Goal: Transaction & Acquisition: Purchase product/service

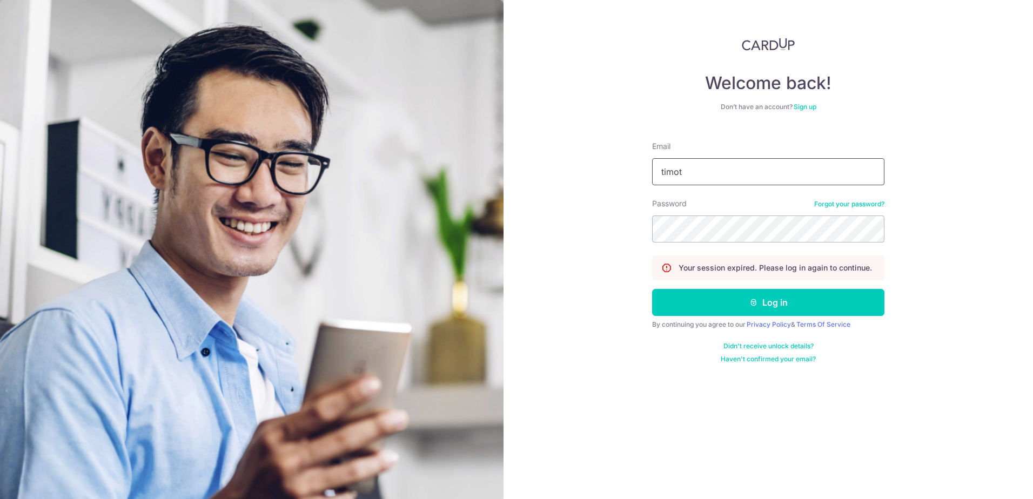
type input "timothytan79@gmail.com"
click at [719, 306] on button "Log in" at bounding box center [768, 302] width 232 height 27
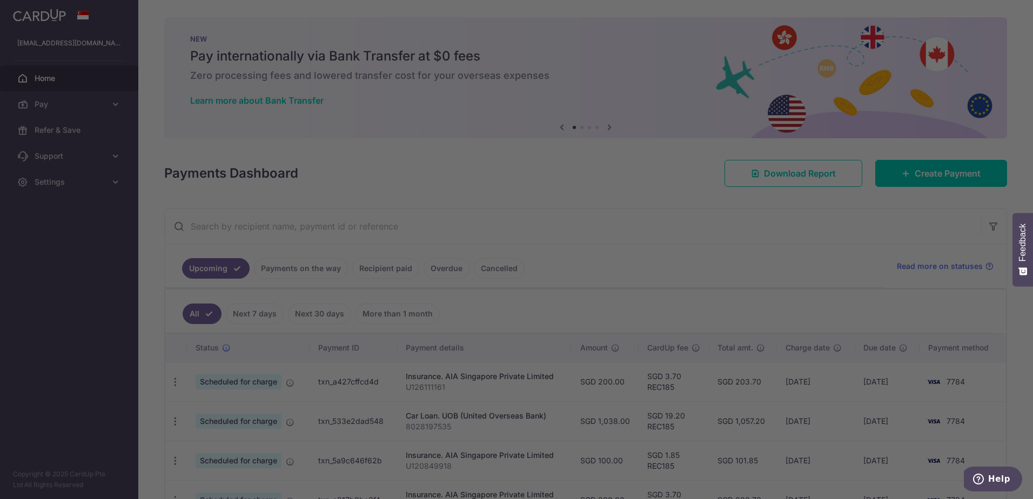
click at [956, 172] on div at bounding box center [521, 252] width 1043 height 504
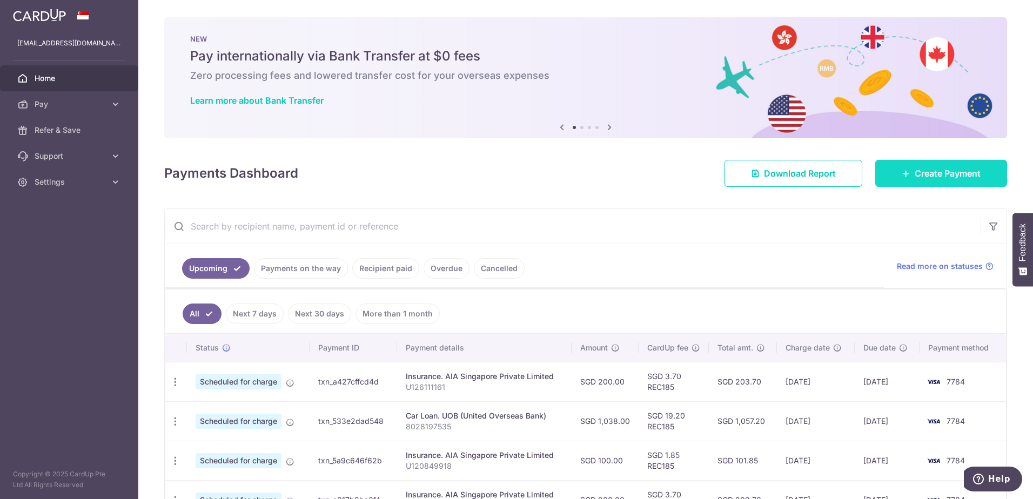
click at [933, 167] on span "Create Payment" at bounding box center [947, 173] width 66 height 13
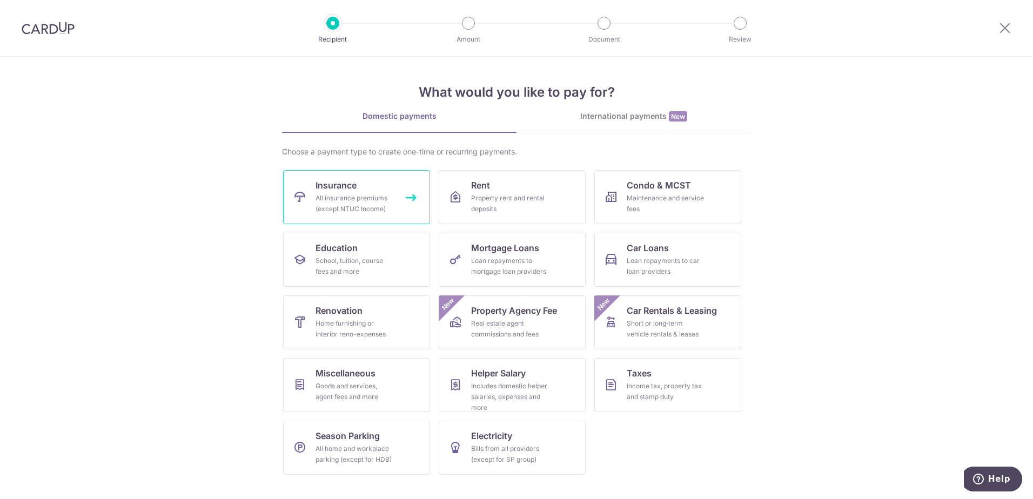
click at [328, 198] on div "All insurance premiums (except NTUC Income)" at bounding box center [354, 204] width 78 height 22
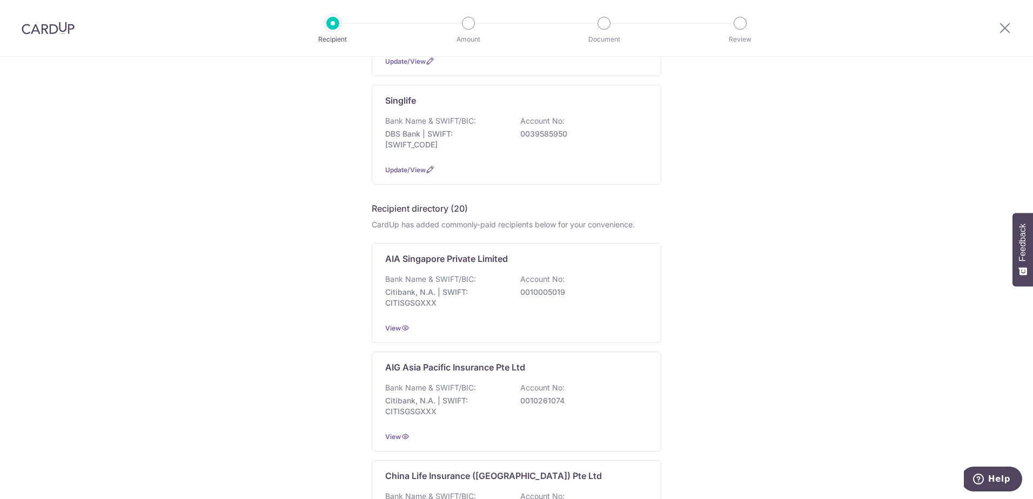
scroll to position [324, 0]
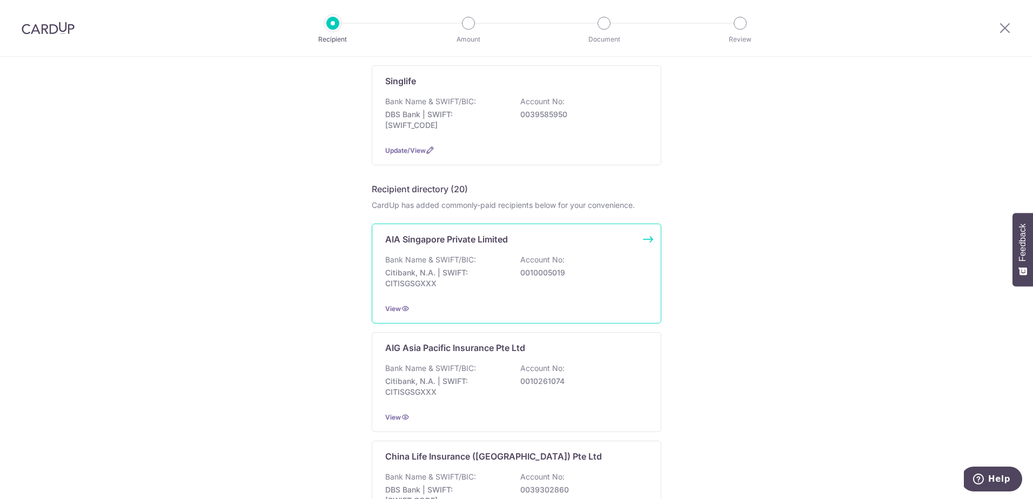
click at [444, 254] on div "AIA Singapore Private Limited Bank Name & SWIFT/BIC: Citibank, N.A. | SWIFT: CI…" at bounding box center [517, 274] width 290 height 100
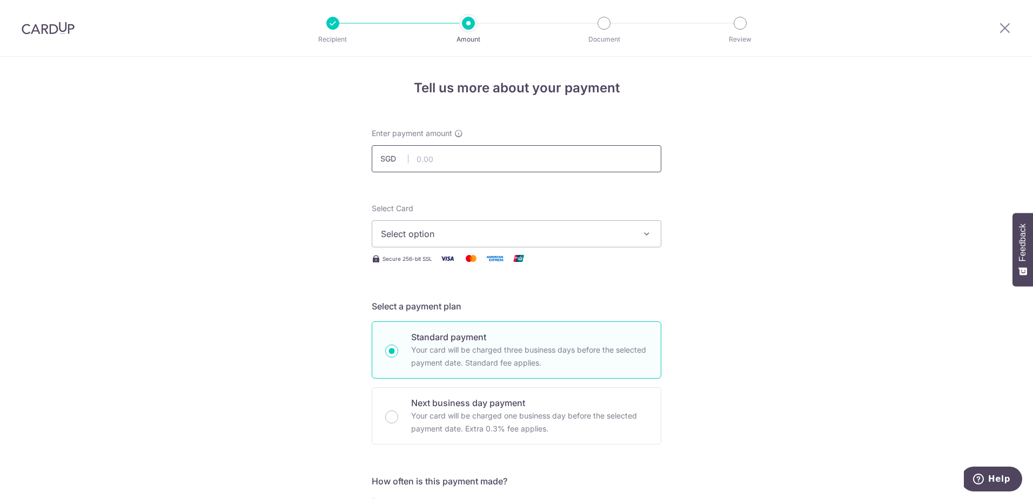
click at [429, 161] on input "text" at bounding box center [517, 158] width 290 height 27
type input "2,506.34"
click at [426, 234] on span "Select option" at bounding box center [507, 233] width 252 height 13
click at [421, 309] on span "**** 7784" at bounding box center [427, 311] width 41 height 13
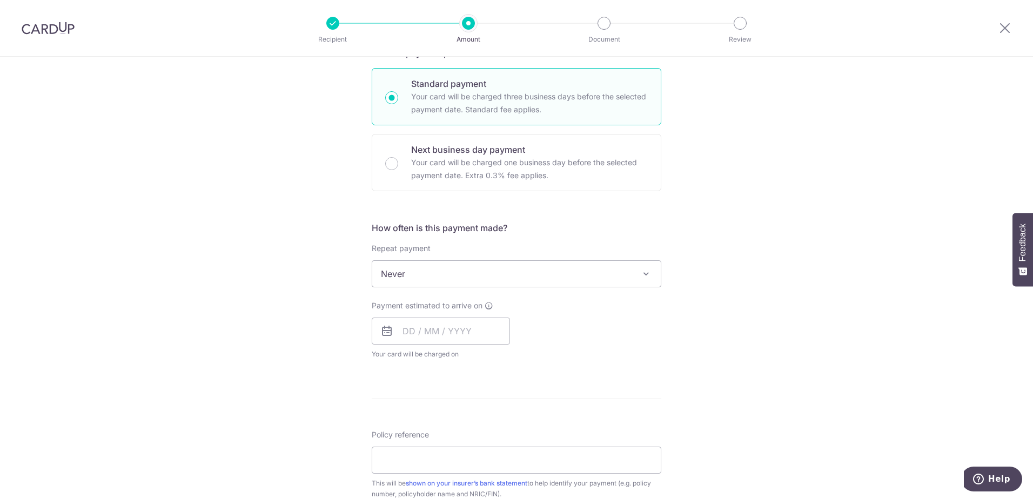
scroll to position [270, 0]
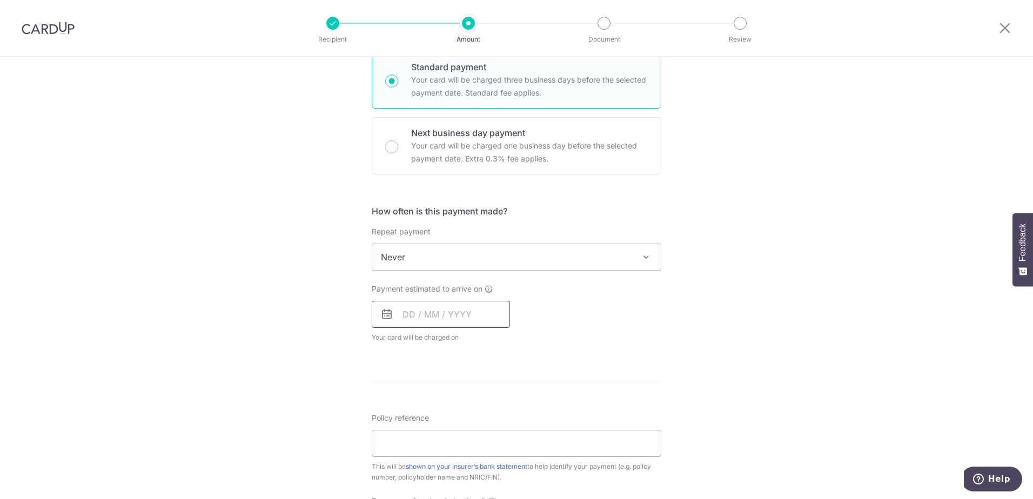
click at [429, 316] on input "text" at bounding box center [441, 314] width 138 height 27
click at [458, 405] on link "8" at bounding box center [458, 412] width 17 height 17
type input "08/10/2025"
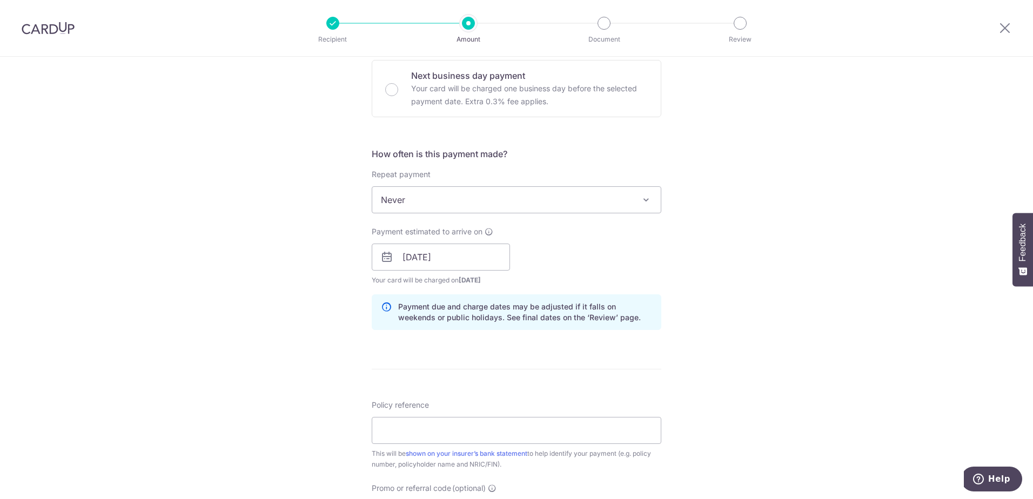
scroll to position [378, 0]
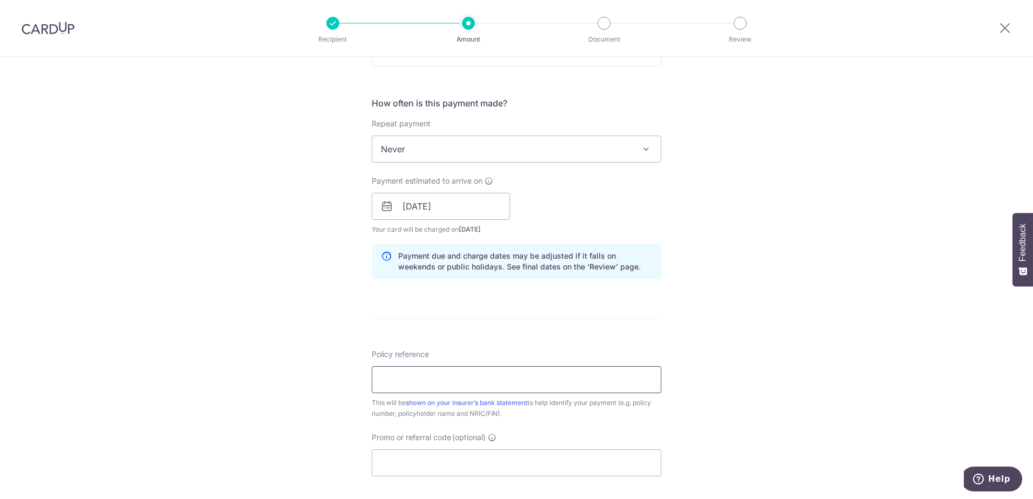
click at [460, 374] on input "Policy reference" at bounding box center [517, 379] width 290 height 27
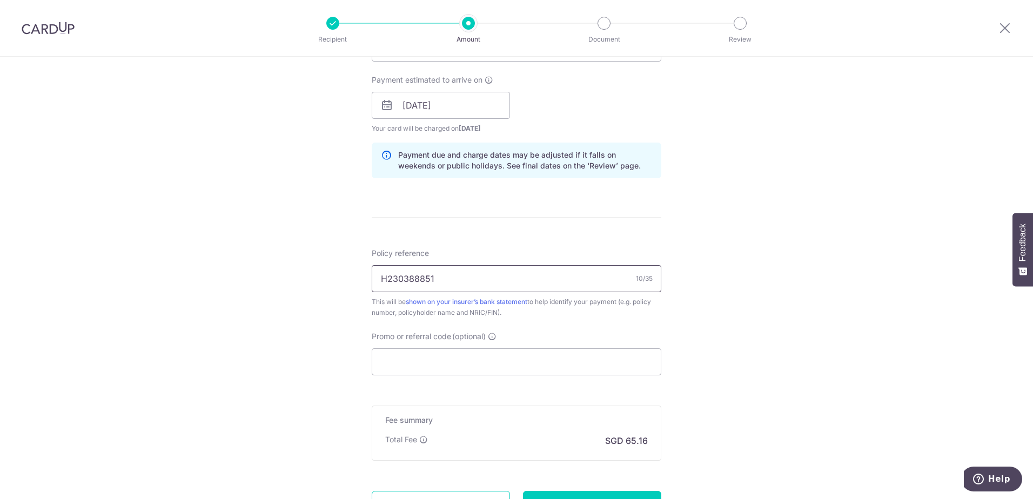
scroll to position [486, 0]
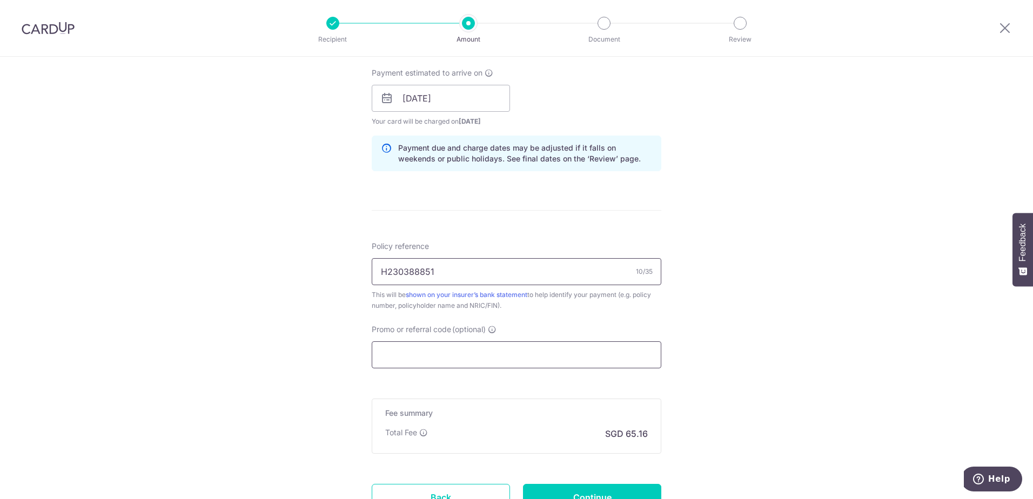
type input "H230388851"
click at [453, 355] on input "Promo or referral code (optional)" at bounding box center [517, 354] width 290 height 27
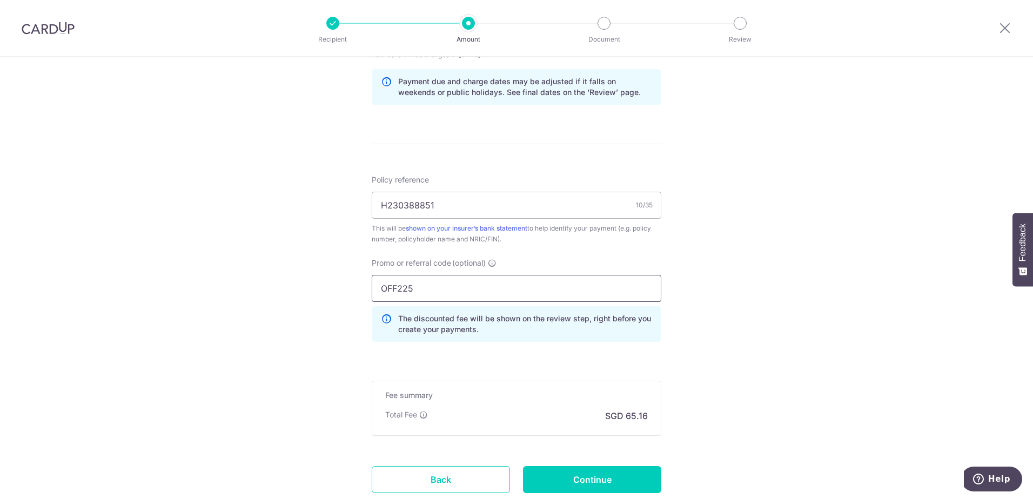
scroll to position [594, 0]
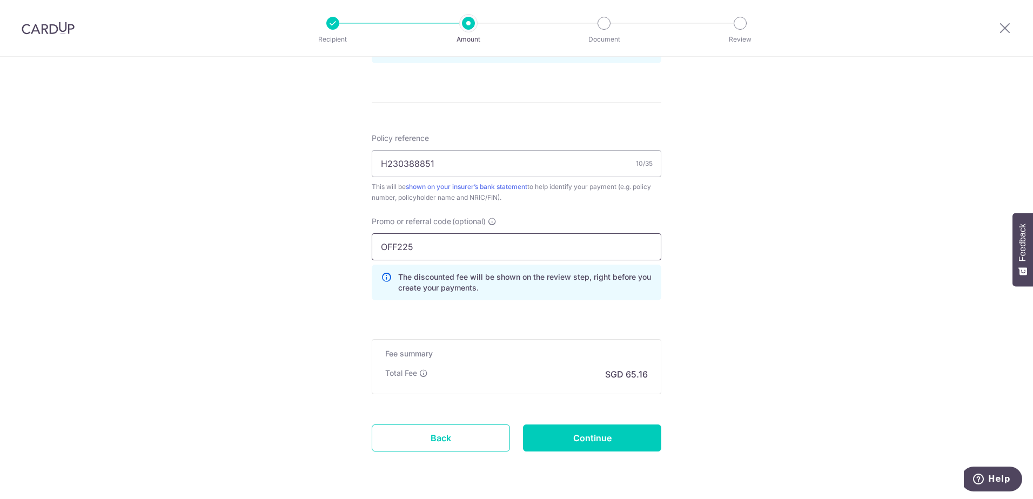
type input "OFF225"
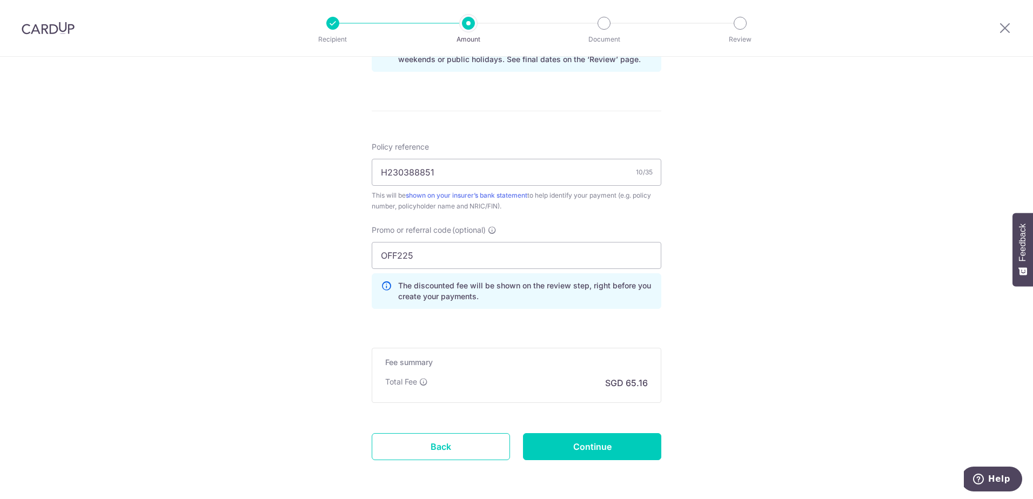
scroll to position [628, 0]
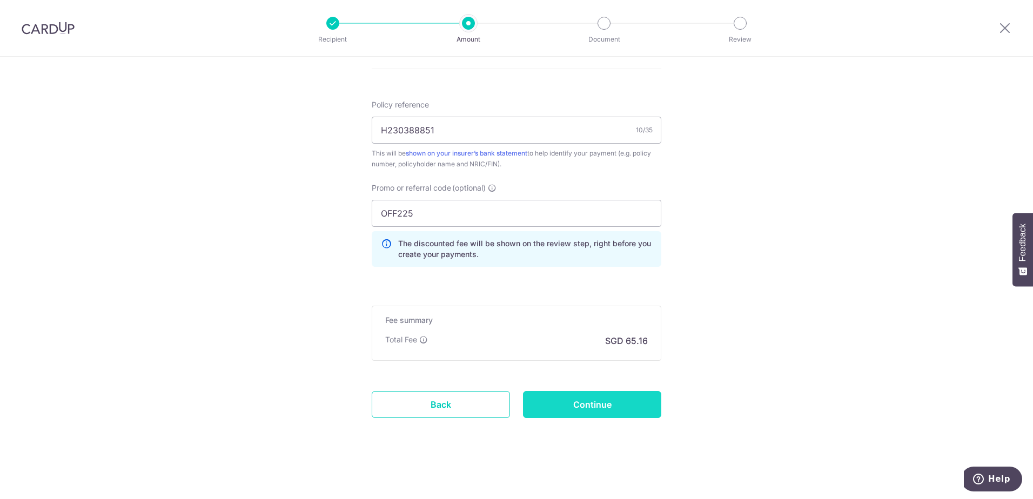
click at [576, 408] on input "Continue" at bounding box center [592, 404] width 138 height 27
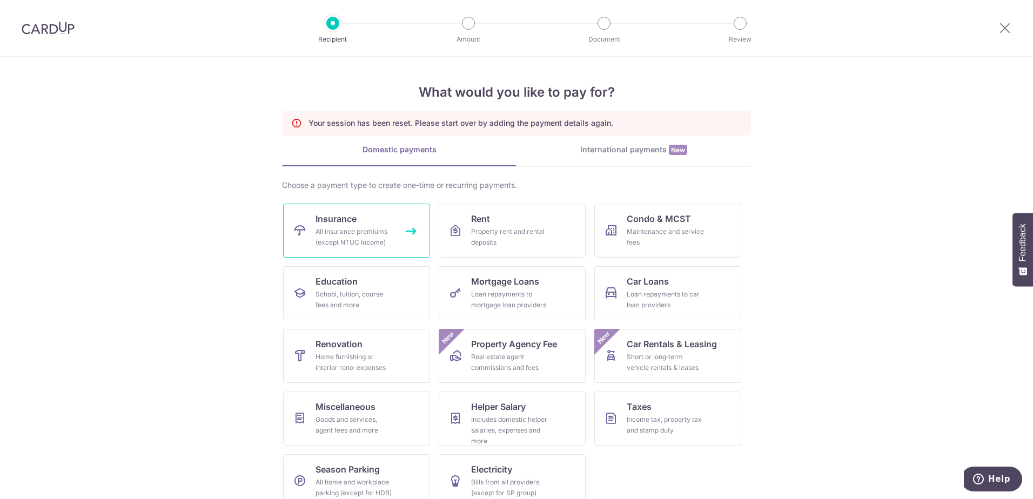
click at [327, 245] on div "All insurance premiums (except NTUC Income)" at bounding box center [354, 237] width 78 height 22
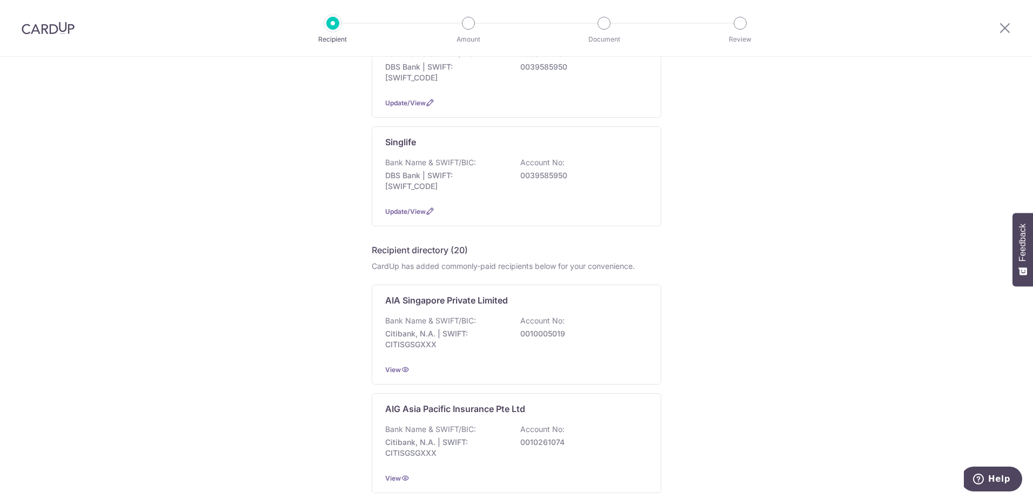
scroll to position [270, 0]
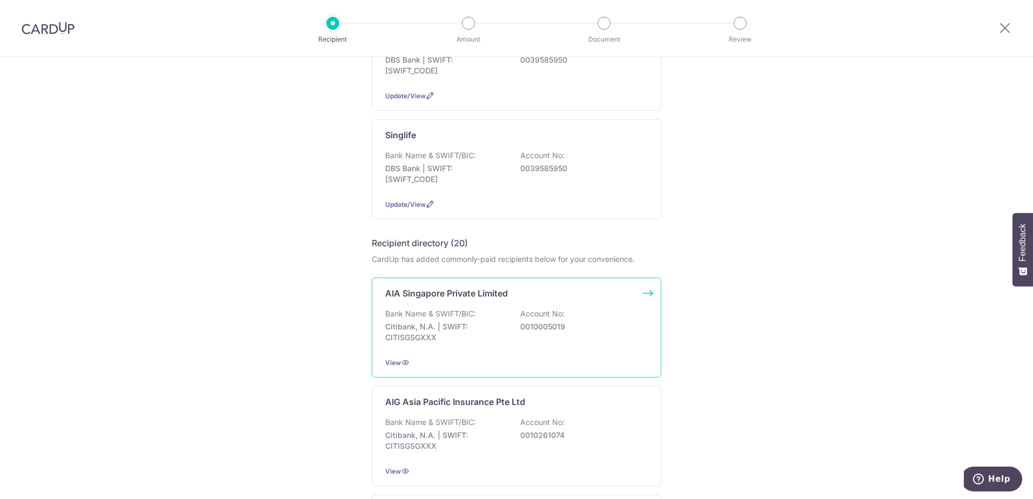
click at [462, 303] on div "AIA Singapore Private Limited Bank Name & SWIFT/BIC: Citibank, N.A. | SWIFT: CI…" at bounding box center [517, 328] width 290 height 100
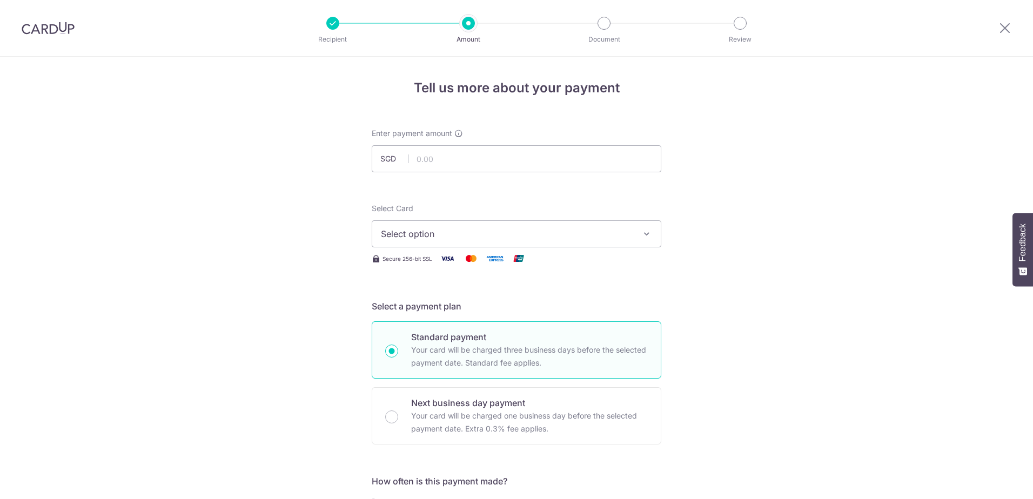
click at [463, 157] on input "text" at bounding box center [517, 158] width 290 height 27
type input "2,506.34"
click at [462, 228] on span "Select option" at bounding box center [507, 233] width 252 height 13
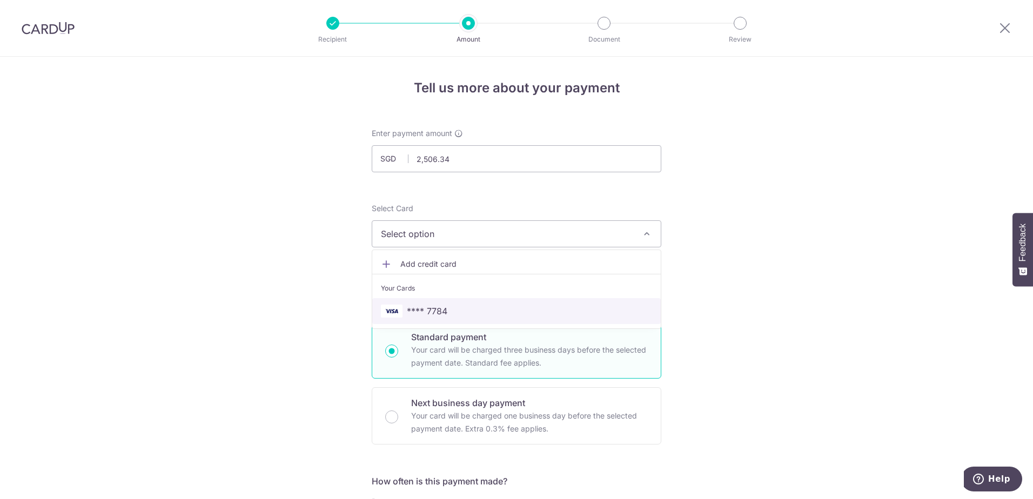
click at [455, 311] on span "**** 7784" at bounding box center [516, 311] width 271 height 13
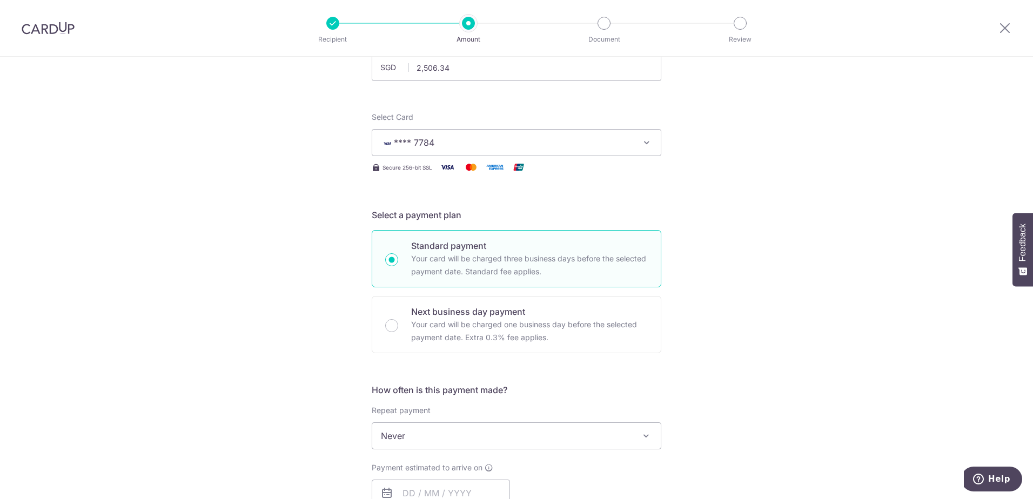
scroll to position [162, 0]
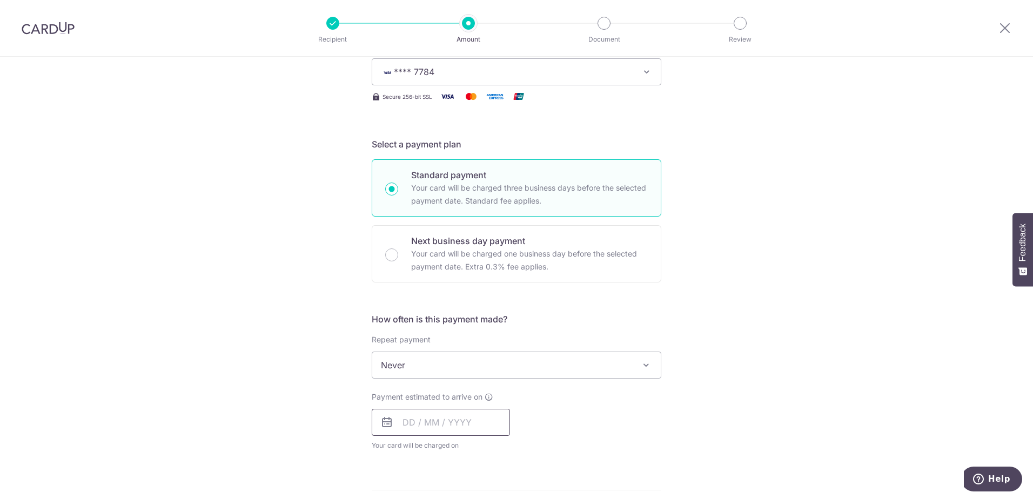
click at [423, 427] on input "text" at bounding box center [441, 422] width 138 height 27
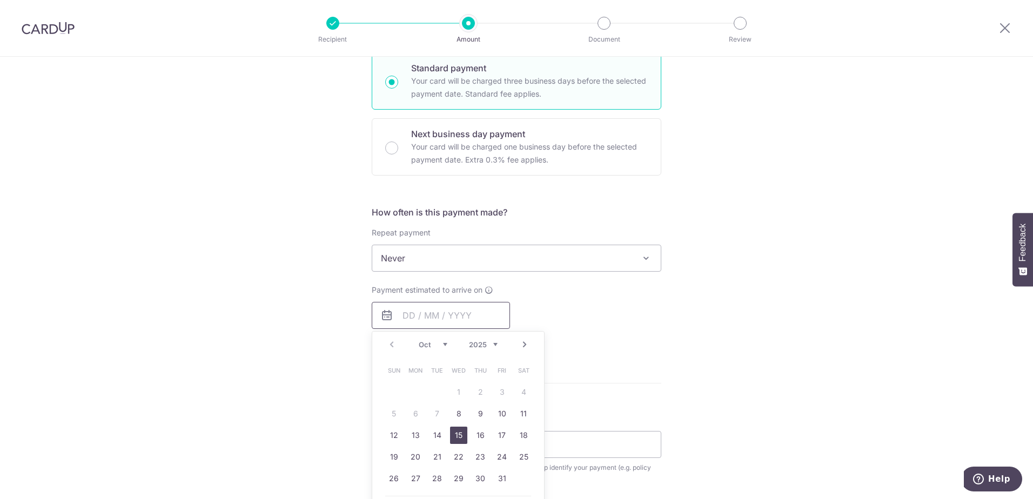
scroll to position [270, 0]
click at [456, 417] on link "8" at bounding box center [458, 412] width 17 height 17
type input "08/10/2025"
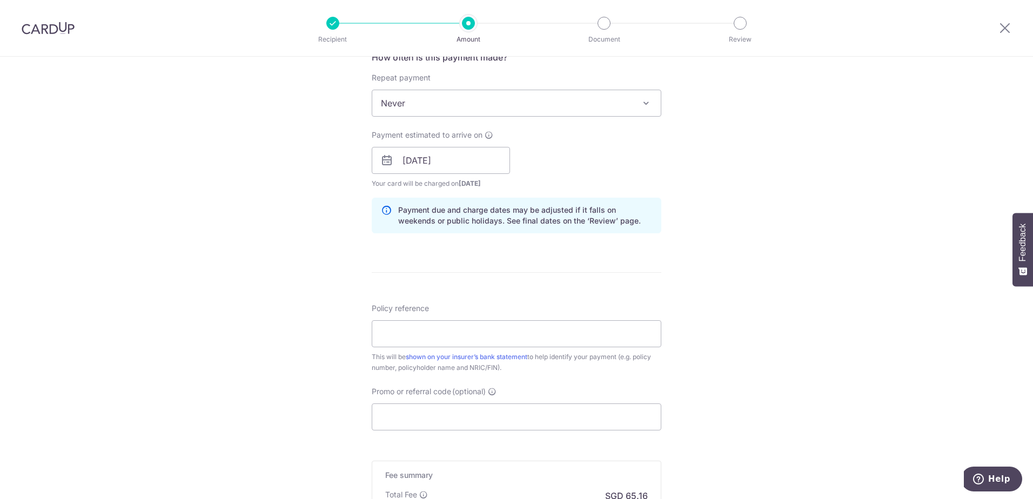
scroll to position [432, 0]
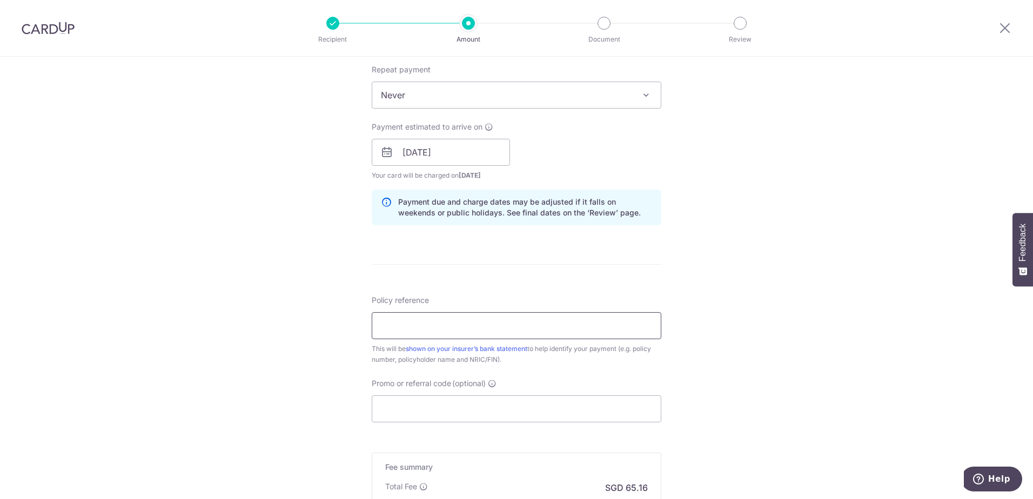
click at [439, 330] on input "Policy reference" at bounding box center [517, 325] width 290 height 27
type input "H230388851"
click at [435, 404] on input "Promo or referral code (optional)" at bounding box center [517, 408] width 290 height 27
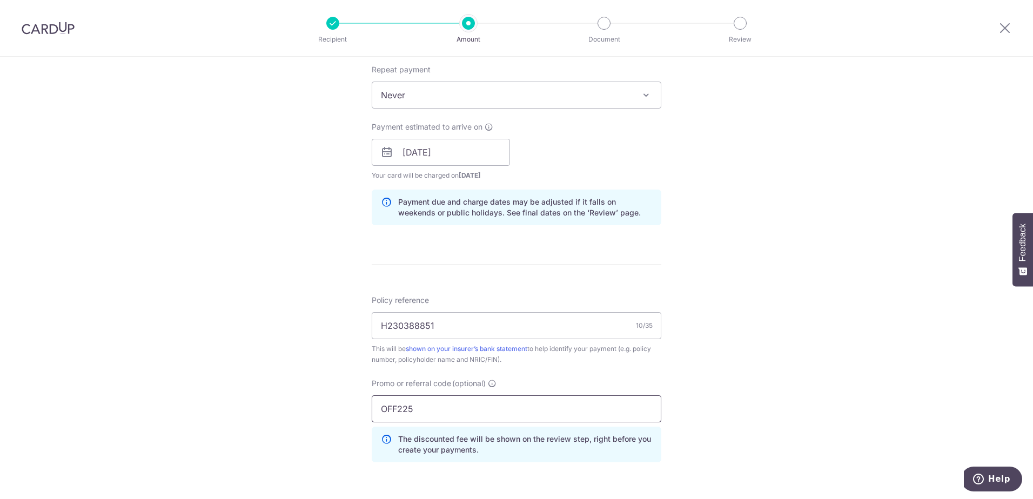
type input "OFF225"
click at [294, 408] on div "Tell us more about your payment Enter payment amount SGD 2,506.34 2506.34 Selec…" at bounding box center [516, 160] width 1033 height 1070
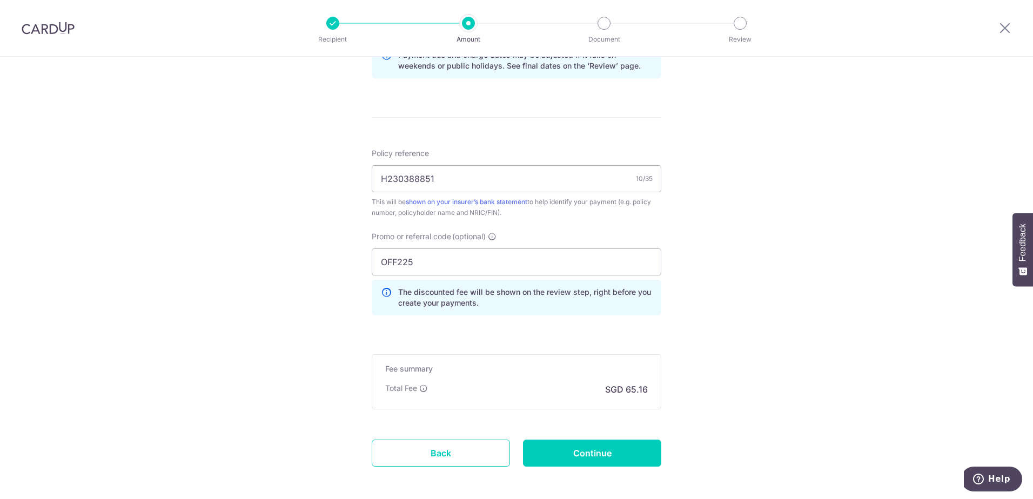
scroll to position [594, 0]
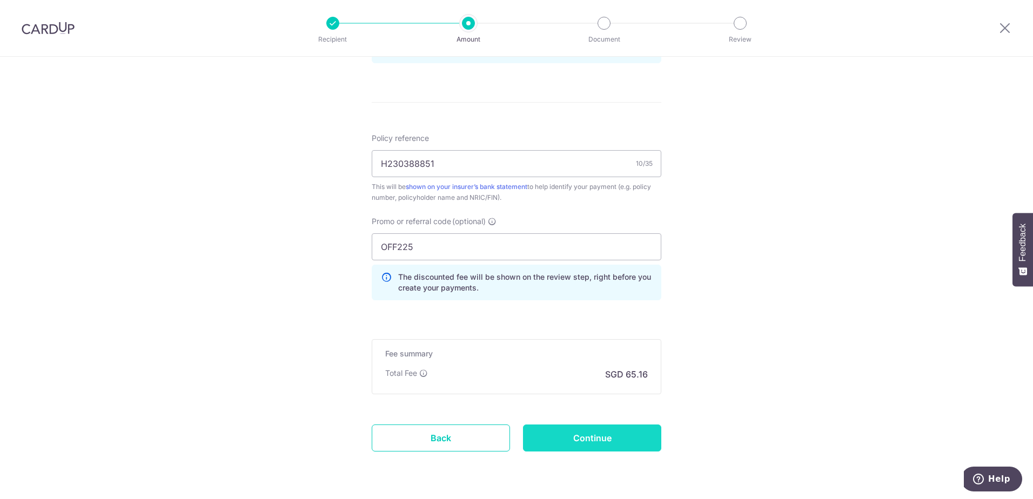
click at [605, 442] on input "Continue" at bounding box center [592, 438] width 138 height 27
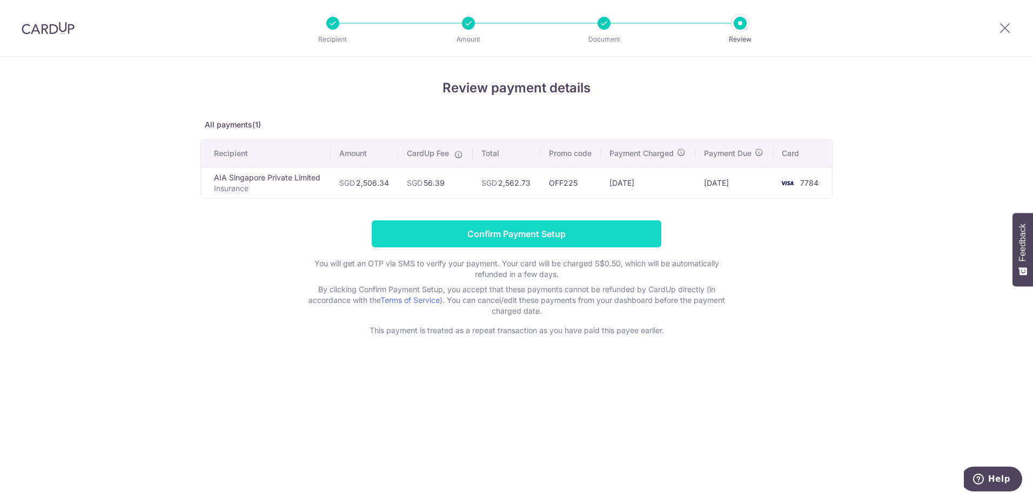
click at [533, 237] on input "Confirm Payment Setup" at bounding box center [517, 233] width 290 height 27
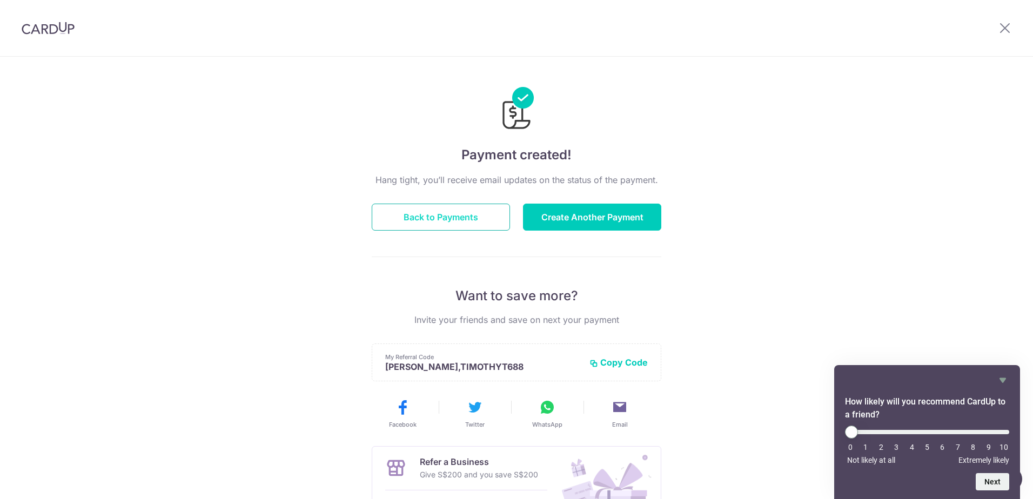
click at [466, 219] on button "Back to Payments" at bounding box center [441, 217] width 138 height 27
